Goal: Transaction & Acquisition: Subscribe to service/newsletter

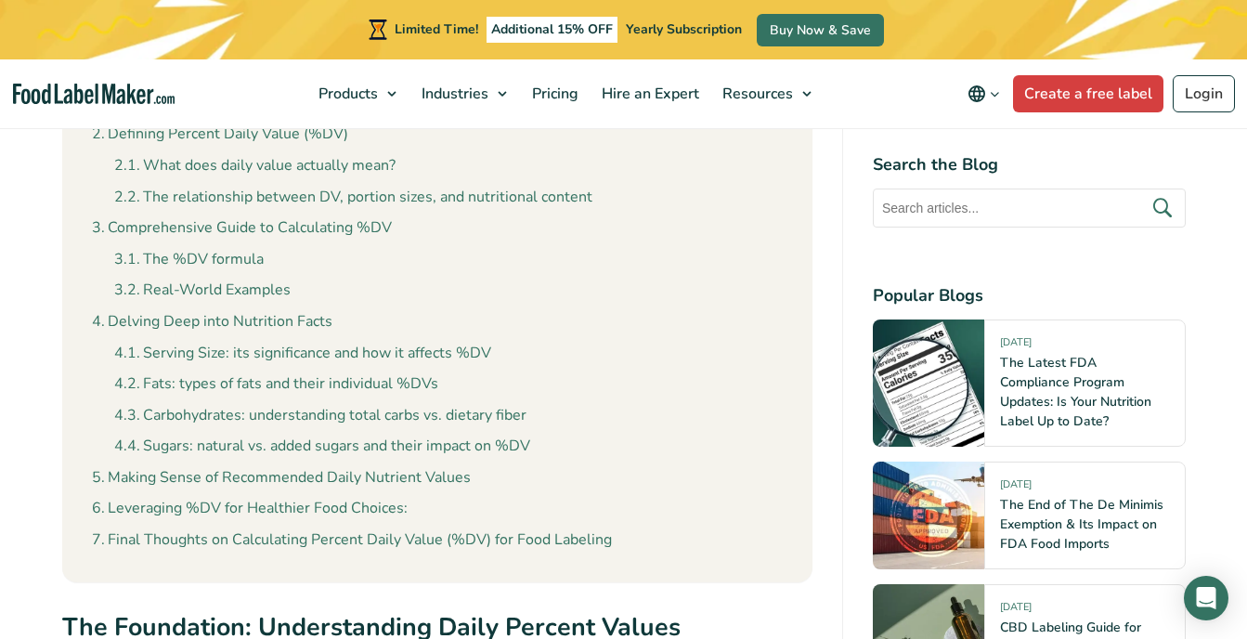
scroll to position [1949, 0]
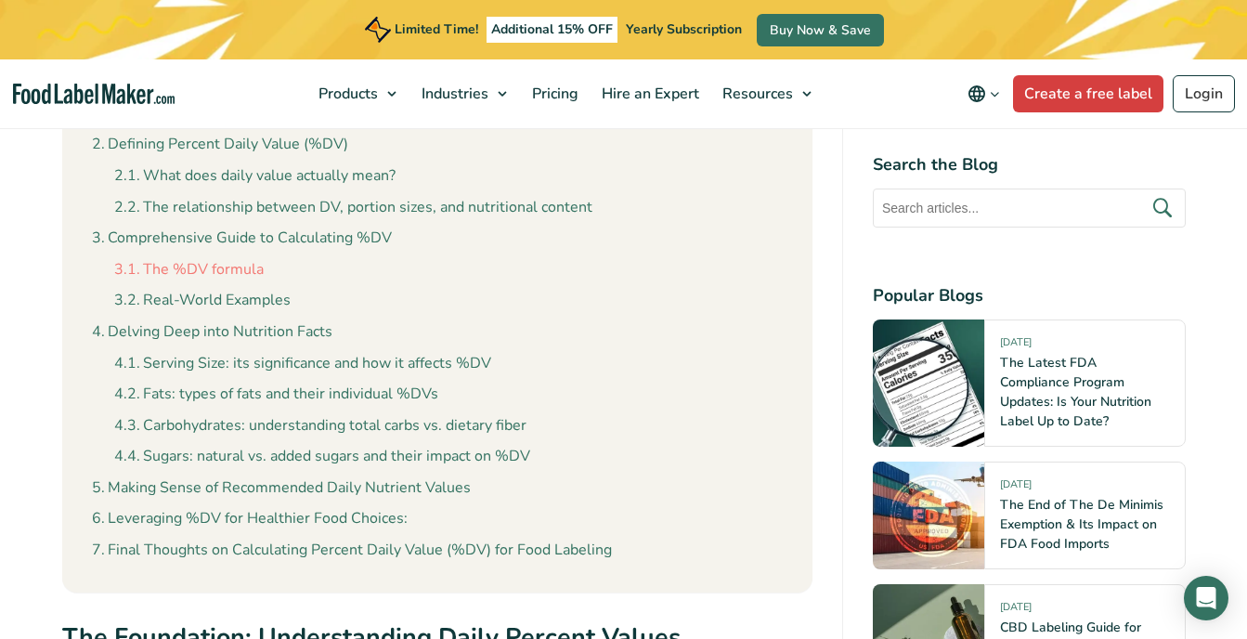
click at [244, 264] on link "The %DV formula" at bounding box center [188, 270] width 149 height 24
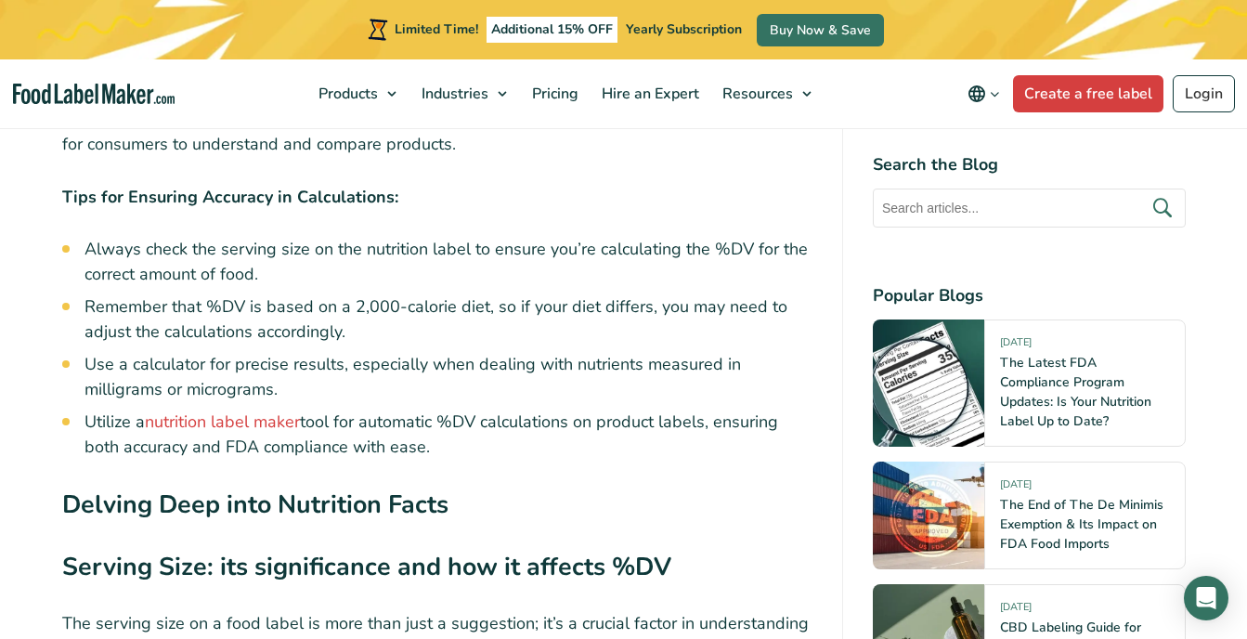
scroll to position [6566, 0]
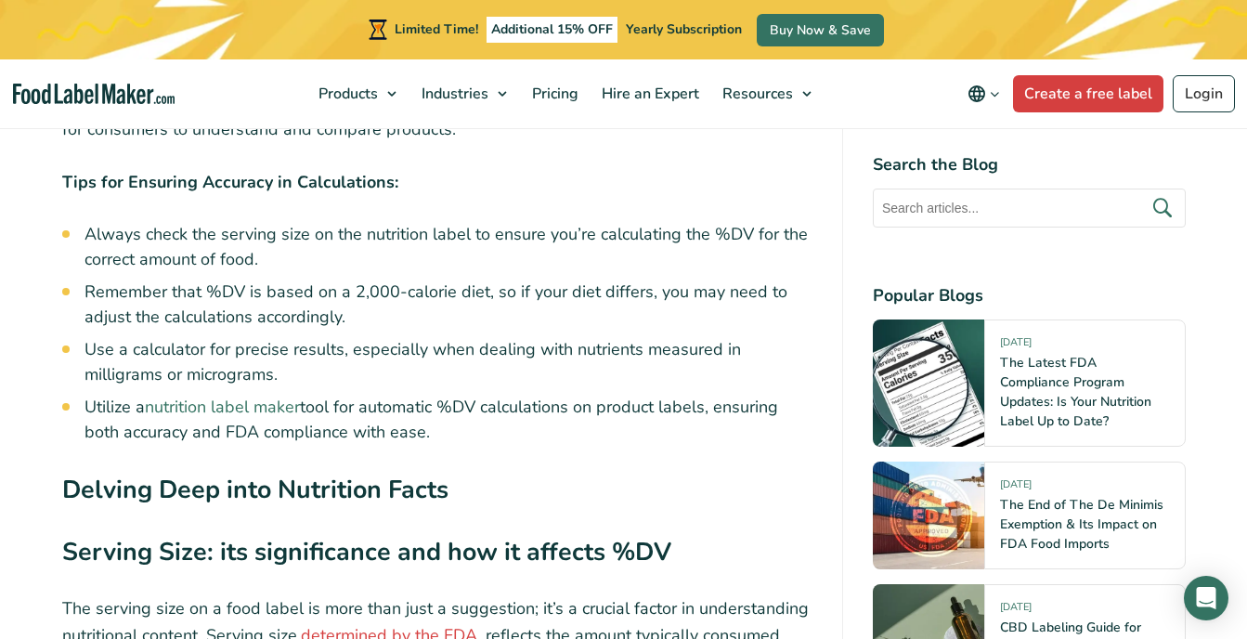
click at [237, 395] on link "nutrition label maker" at bounding box center [222, 406] width 155 height 22
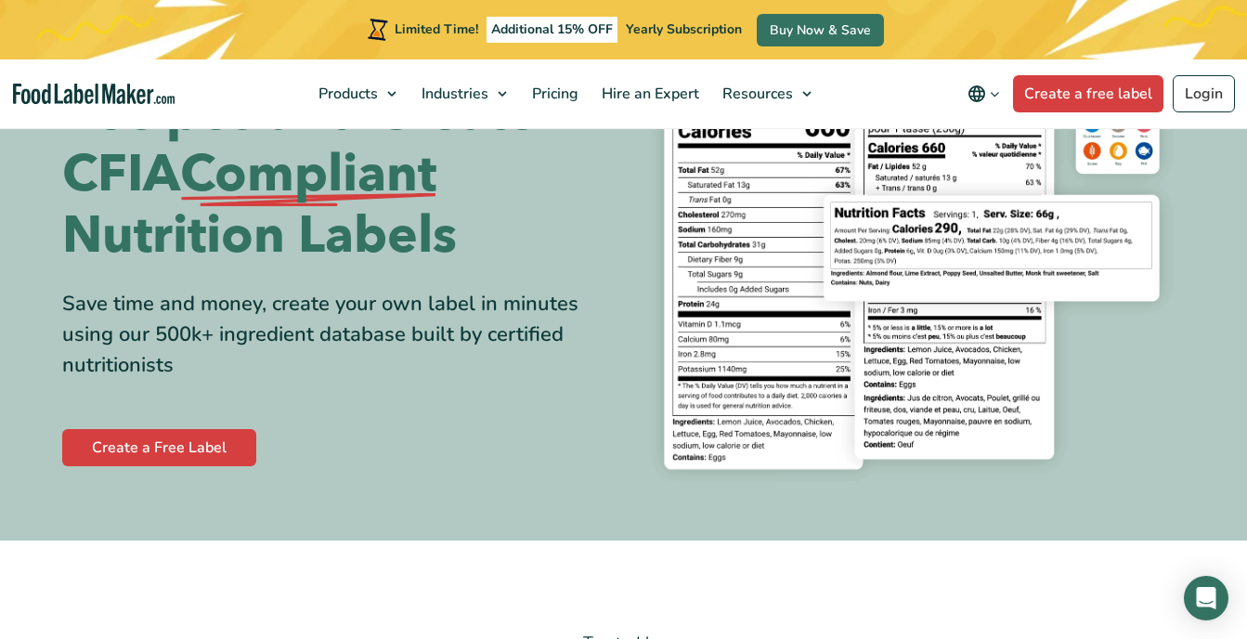
scroll to position [93, 0]
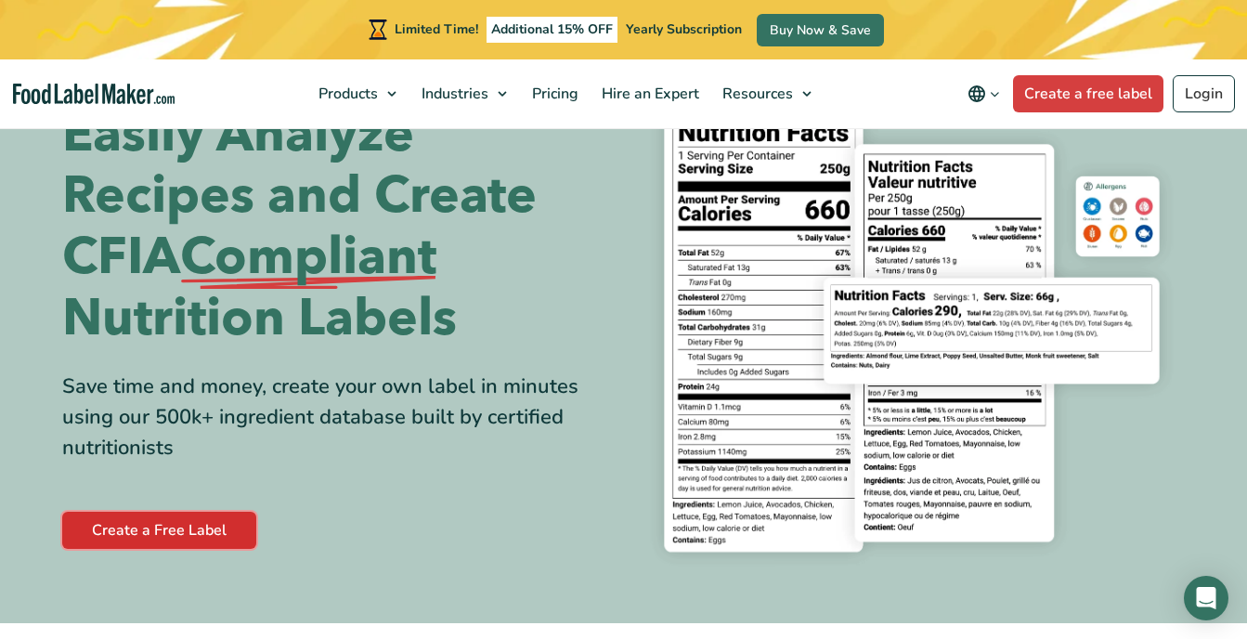
click at [175, 517] on link "Create a Free Label" at bounding box center [159, 530] width 194 height 37
